Goal: Obtain resource: Obtain resource

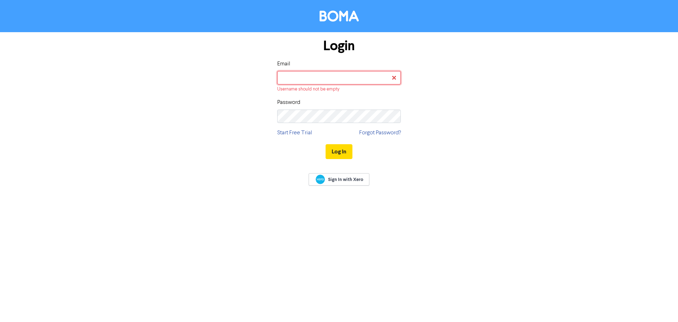
click at [304, 77] on input "email" at bounding box center [339, 77] width 124 height 13
type input "[EMAIL_ADDRESS][DOMAIN_NAME]"
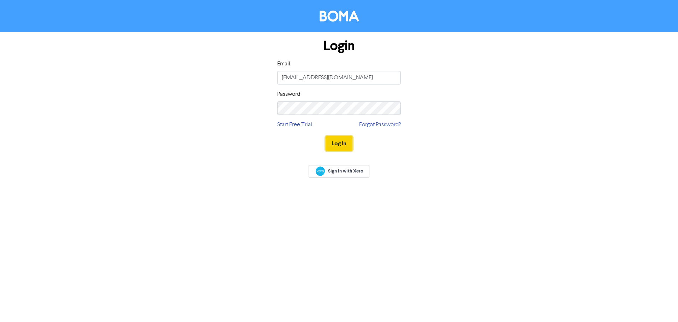
click at [344, 147] on button "Log In" at bounding box center [338, 143] width 27 height 15
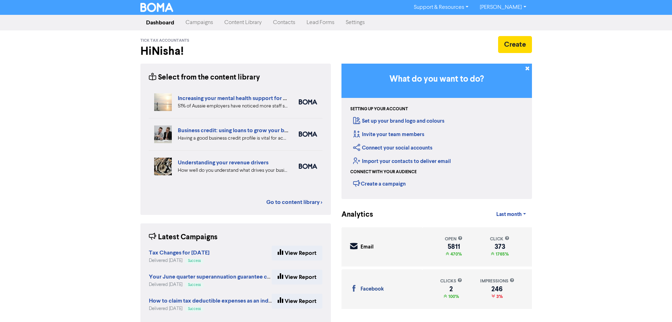
click at [77, 167] on div "Support & Resources Video Tutorials FAQ & Guides Marketing Education [PERSON_NA…" at bounding box center [336, 161] width 672 height 322
click at [241, 24] on link "Content Library" at bounding box center [243, 23] width 49 height 14
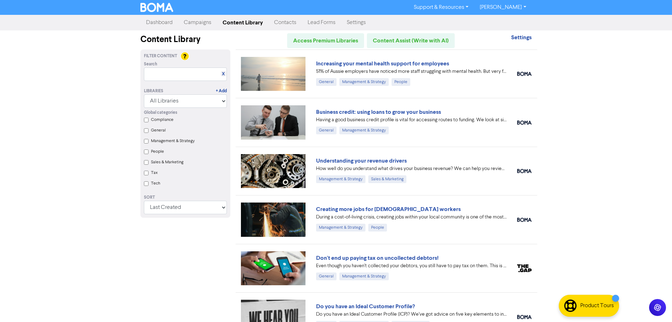
click at [168, 121] on label "Compliance" at bounding box center [162, 119] width 23 height 6
click at [149, 121] on input "Compliance" at bounding box center [146, 120] width 5 height 5
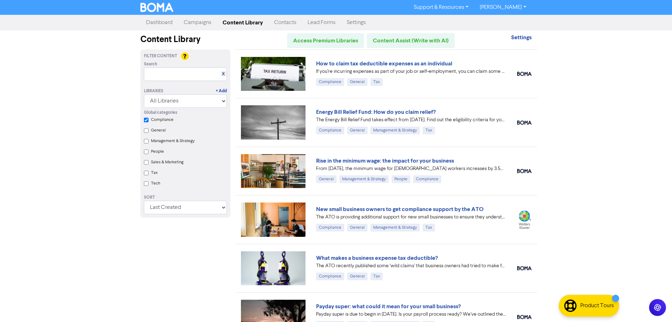
click at [155, 174] on label "Tax" at bounding box center [154, 172] width 7 height 6
click at [149, 174] on input "Tax" at bounding box center [146, 172] width 5 height 5
checkbox input "true"
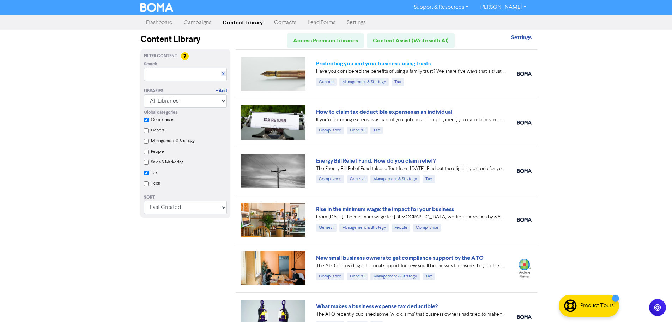
click at [392, 64] on link "Protecting you and your business: using trusts" at bounding box center [373, 63] width 115 height 7
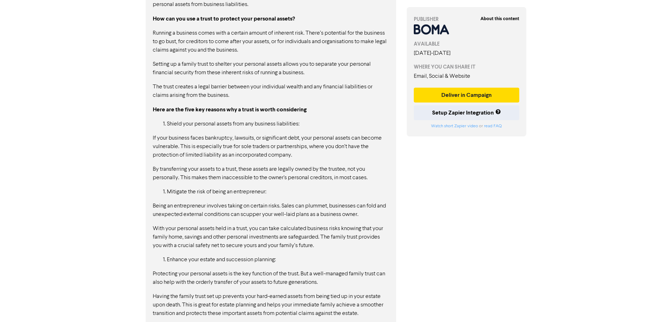
scroll to position [706, 0]
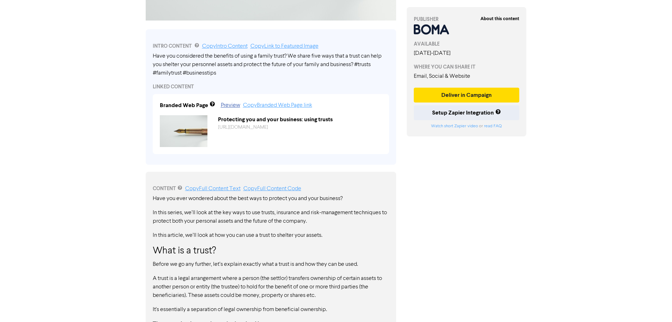
scroll to position [116, 0]
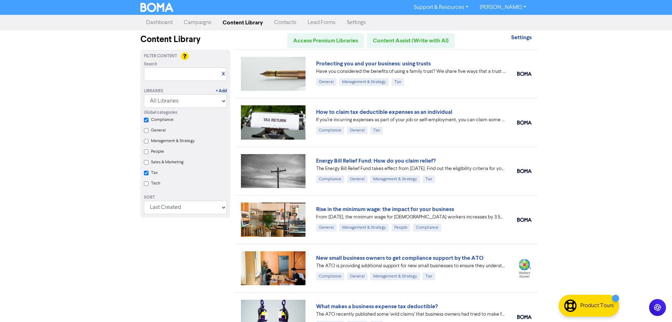
click at [92, 145] on div "Support & Resources Video Tutorials FAQ & Guides Marketing Education [PERSON_NA…" at bounding box center [336, 161] width 672 height 322
